Goal: Book appointment/travel/reservation

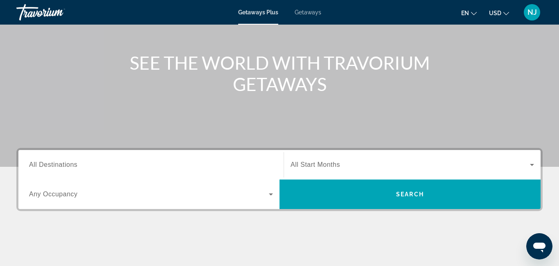
scroll to position [169, 0]
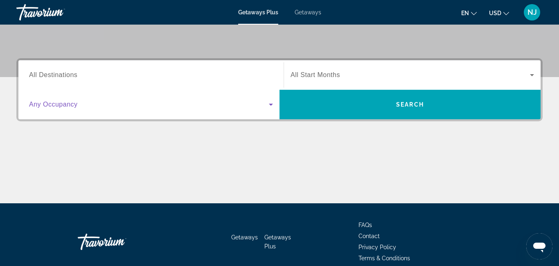
click at [270, 104] on icon "Search widget" at bounding box center [271, 105] width 4 height 2
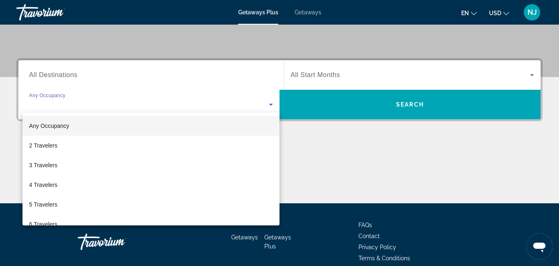
scroll to position [200, 0]
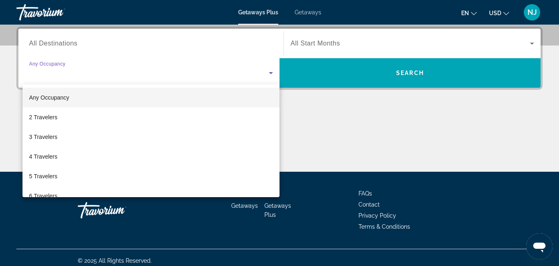
click at [270, 104] on mat-option "Any Occupancy" at bounding box center [151, 98] width 257 height 20
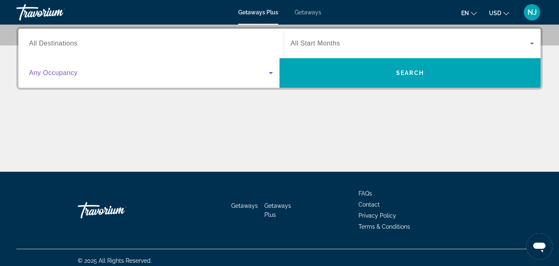
click at [530, 43] on icon "Search widget" at bounding box center [533, 43] width 10 height 10
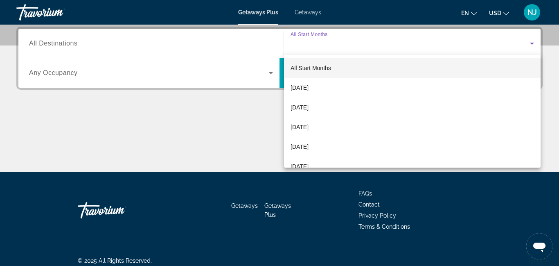
click at [530, 43] on div at bounding box center [279, 133] width 559 height 266
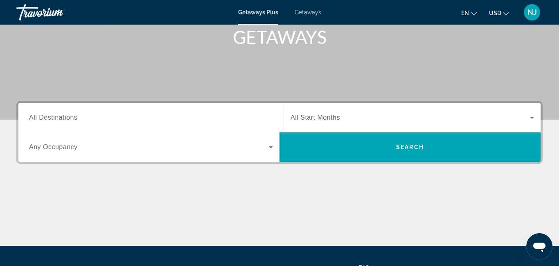
scroll to position [115, 0]
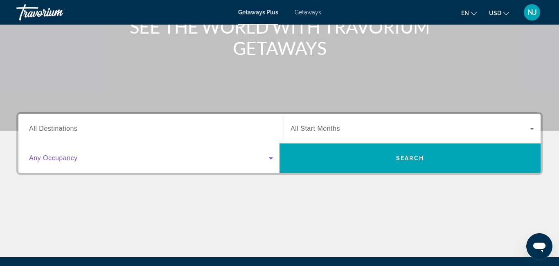
click at [269, 158] on icon "Search widget" at bounding box center [271, 158] width 10 height 10
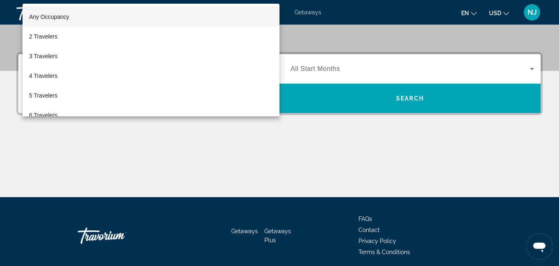
scroll to position [200, 0]
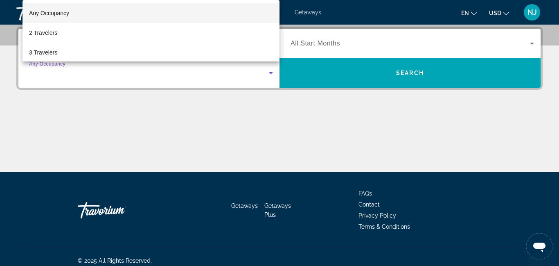
click at [400, 147] on div at bounding box center [279, 133] width 559 height 266
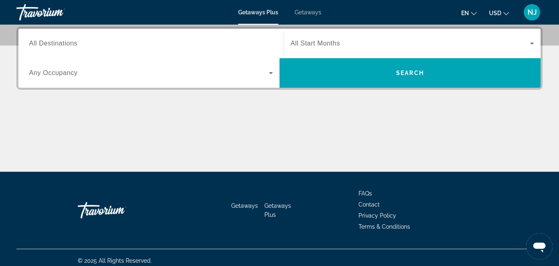
click at [307, 12] on span "Getaways" at bounding box center [308, 12] width 27 height 7
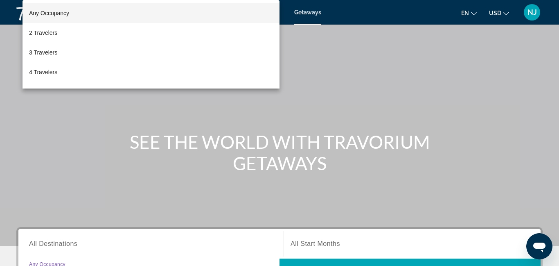
scroll to position [173, 0]
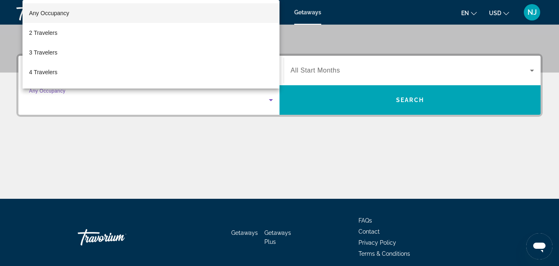
click at [132, 14] on mat-option "Any Occupancy" at bounding box center [151, 13] width 257 height 20
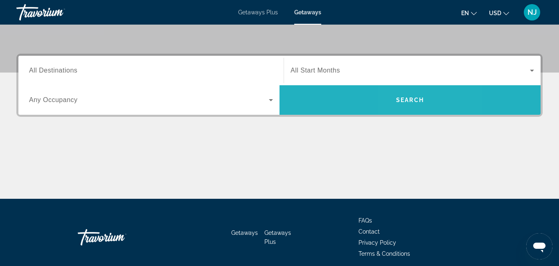
click at [408, 100] on span "Search" at bounding box center [410, 100] width 28 height 7
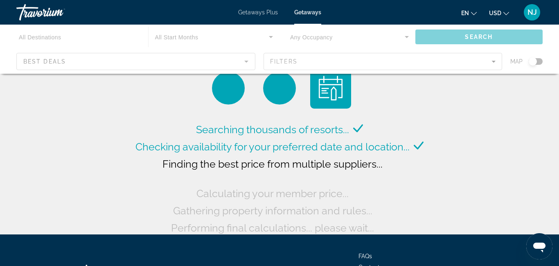
click at [247, 61] on div "Main content" at bounding box center [279, 49] width 559 height 49
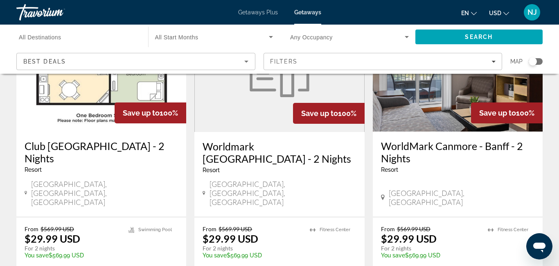
scroll to position [684, 0]
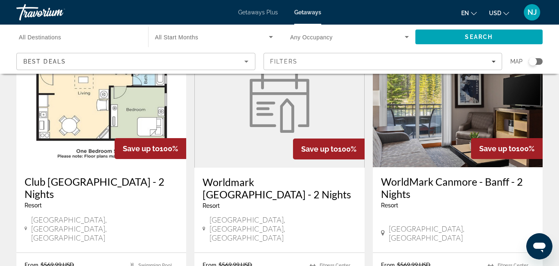
click at [247, 63] on icon "Sort by" at bounding box center [247, 62] width 10 height 10
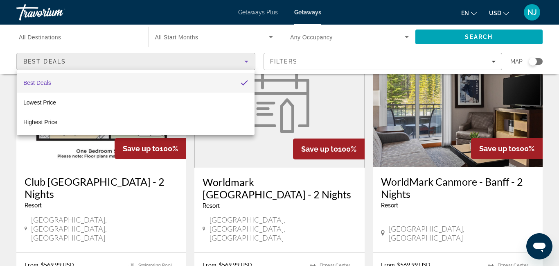
click at [247, 63] on div at bounding box center [279, 133] width 559 height 266
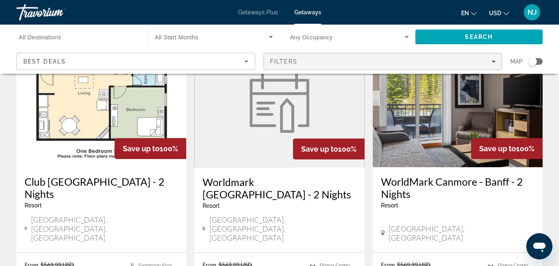
click at [493, 62] on icon "Filters" at bounding box center [494, 61] width 4 height 4
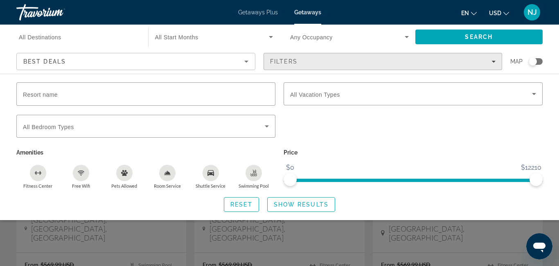
click at [493, 63] on icon "Filters" at bounding box center [494, 61] width 4 height 4
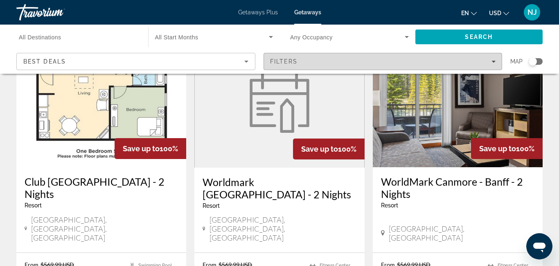
click at [493, 63] on icon "Filters" at bounding box center [494, 61] width 4 height 4
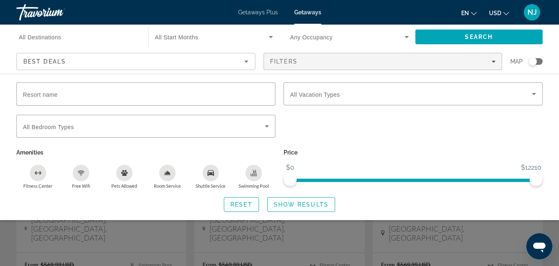
click at [263, 14] on span "Getaways Plus" at bounding box center [258, 12] width 40 height 7
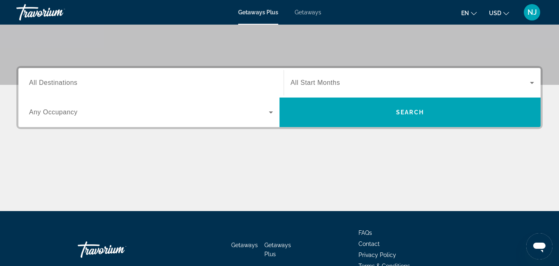
scroll to position [176, 0]
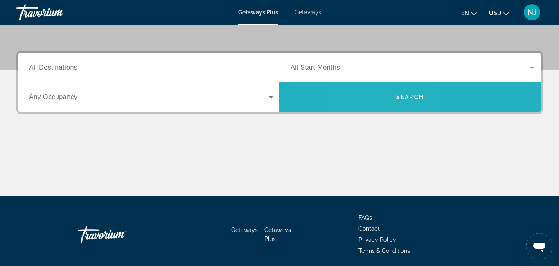
click at [384, 101] on span "Search" at bounding box center [410, 97] width 261 height 20
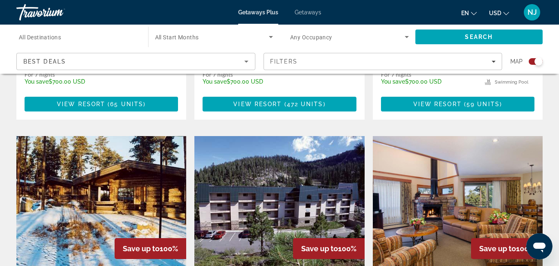
scroll to position [777, 0]
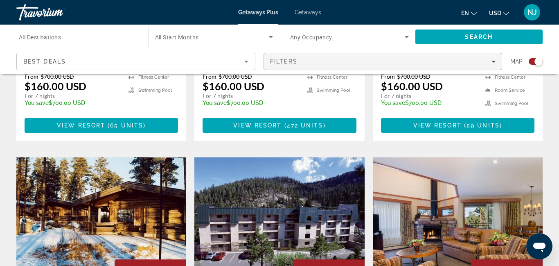
click at [495, 61] on icon "Filters" at bounding box center [494, 61] width 4 height 4
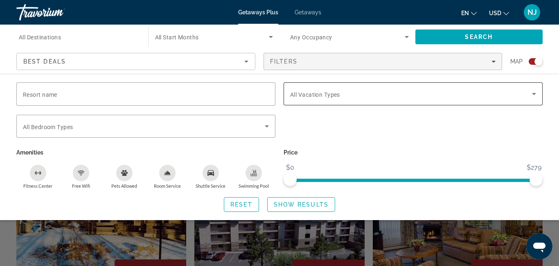
click at [534, 94] on icon "Search widget" at bounding box center [534, 94] width 4 height 2
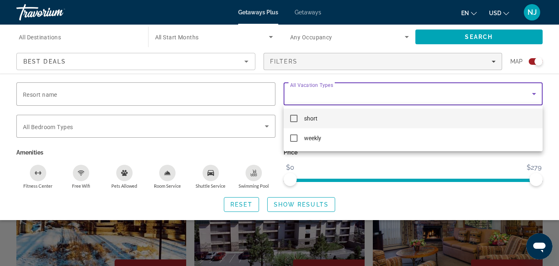
click at [534, 94] on div at bounding box center [279, 133] width 559 height 266
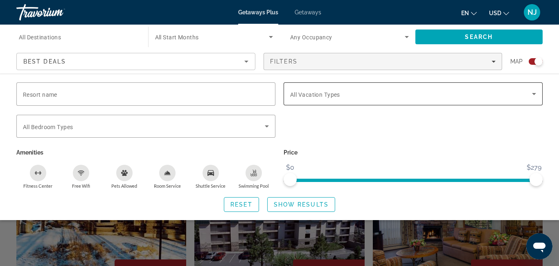
click at [534, 94] on icon "Search widget" at bounding box center [534, 94] width 4 height 2
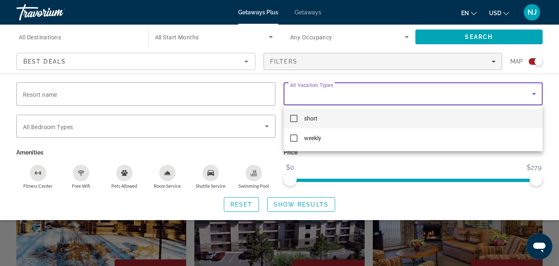
click at [494, 62] on div at bounding box center [279, 133] width 559 height 266
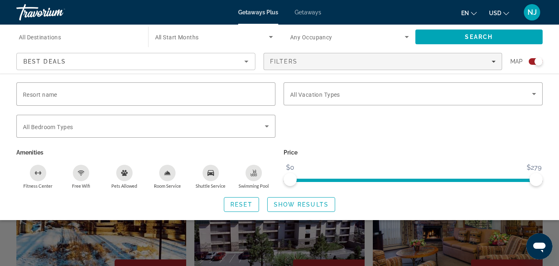
click at [476, 14] on icon "Change language" at bounding box center [474, 14] width 6 height 6
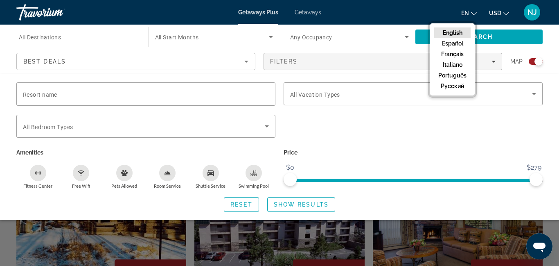
click at [476, 14] on icon "Change language" at bounding box center [474, 14] width 6 height 6
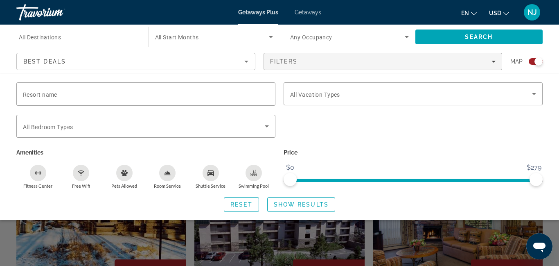
click at [506, 14] on icon "Change currency" at bounding box center [507, 13] width 6 height 3
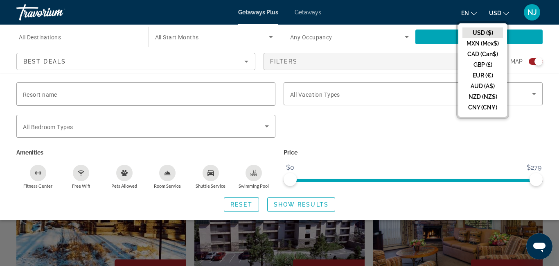
click at [507, 14] on icon "Change currency" at bounding box center [507, 14] width 6 height 6
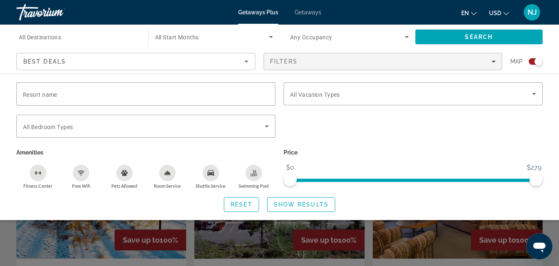
scroll to position [814, 0]
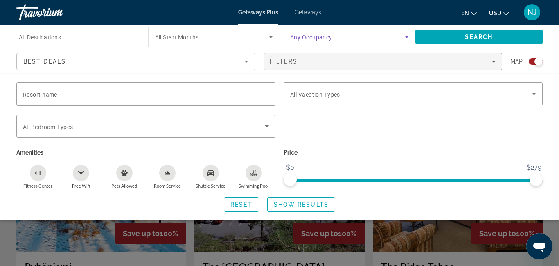
click at [408, 35] on icon "Search widget" at bounding box center [407, 37] width 10 height 10
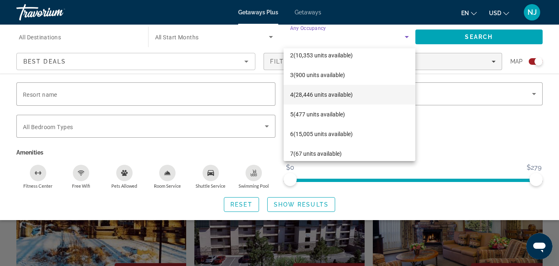
scroll to position [0, 0]
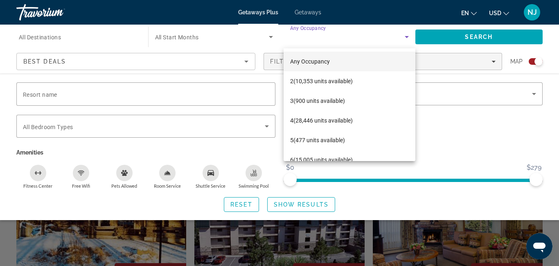
click at [408, 36] on div at bounding box center [279, 133] width 559 height 266
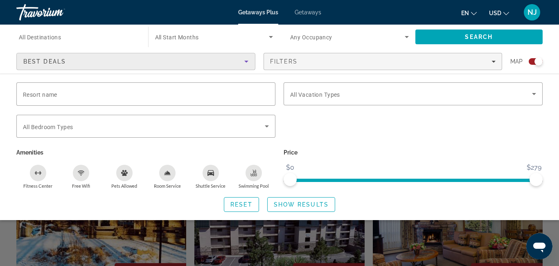
click at [248, 62] on icon "Sort by" at bounding box center [247, 62] width 10 height 10
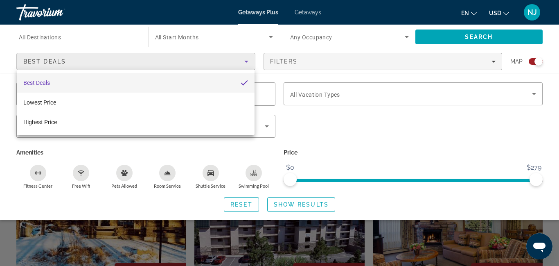
click at [114, 16] on div at bounding box center [279, 133] width 559 height 266
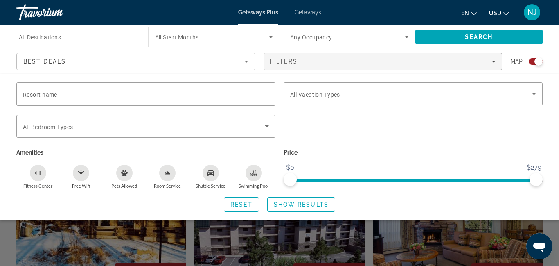
click at [532, 11] on span "NJ" at bounding box center [532, 12] width 9 height 8
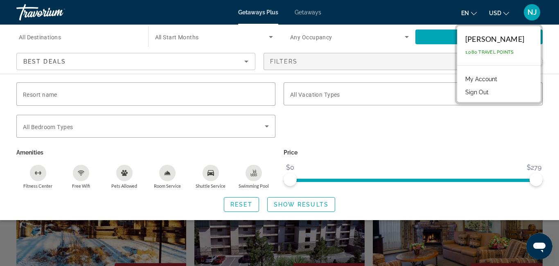
click at [375, 15] on div "en English Español Français Italiano Português русский USD USD ($) MXN (Mex$) C…" at bounding box center [437, 12] width 214 height 17
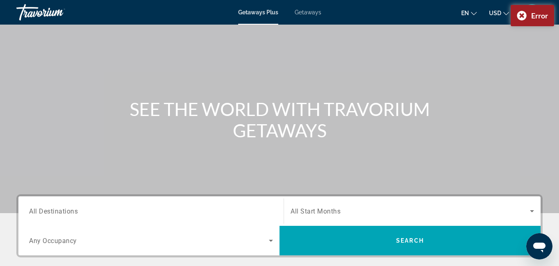
scroll to position [25, 0]
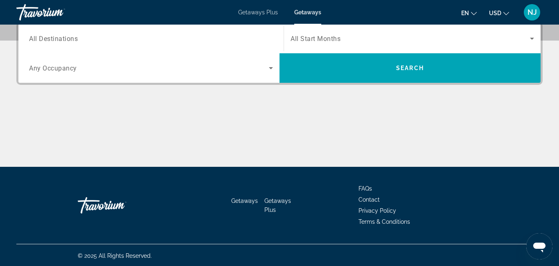
scroll to position [206, 0]
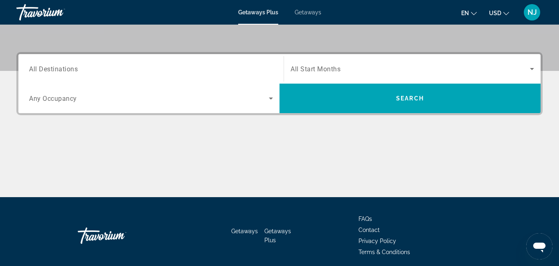
scroll to position [206, 0]
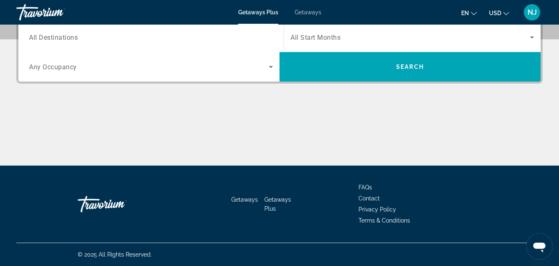
click at [367, 186] on span "FAQs" at bounding box center [366, 187] width 14 height 7
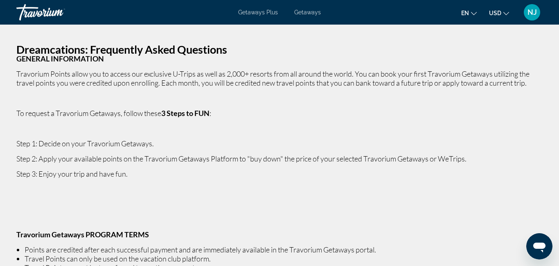
click at [531, 12] on span "NJ" at bounding box center [532, 12] width 9 height 8
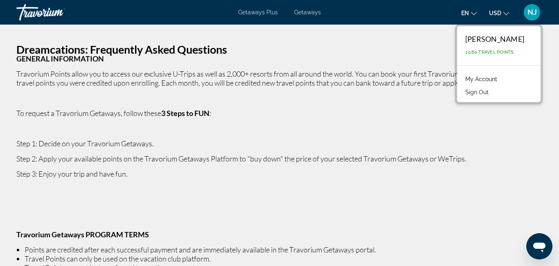
click at [477, 92] on button "Sign Out" at bounding box center [478, 92] width 32 height 11
